Goal: Check status: Check status

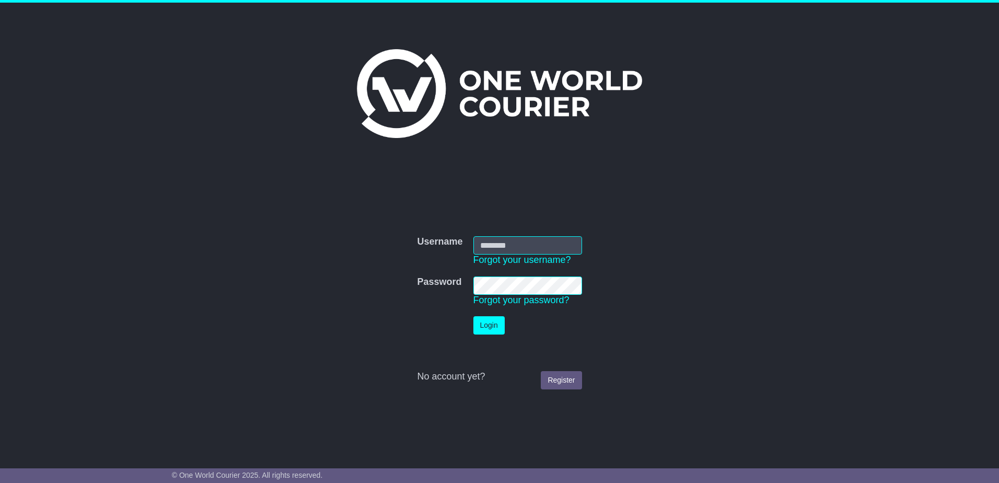
type input "**********"
click at [491, 328] on button "Login" at bounding box center [488, 325] width 31 height 18
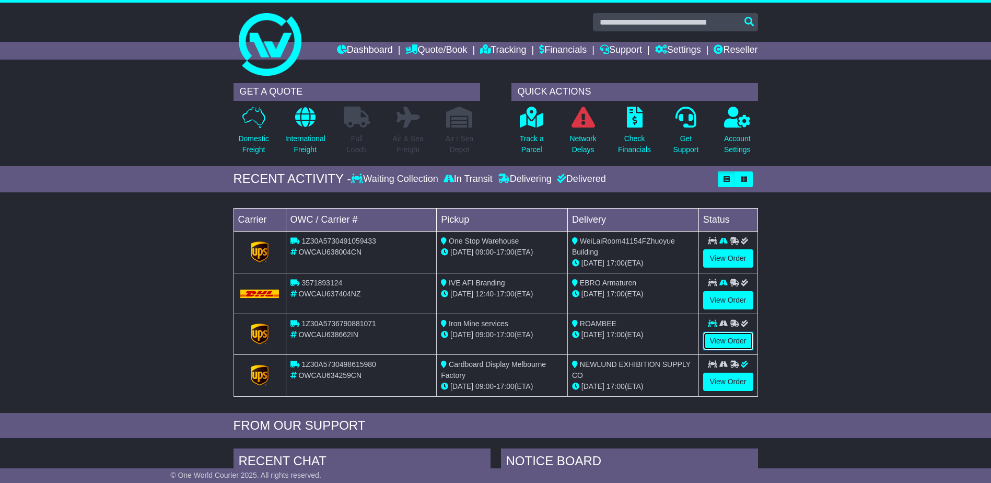
click at [729, 343] on link "View Order" at bounding box center [728, 341] width 50 height 18
